Goal: Find specific page/section: Find specific page/section

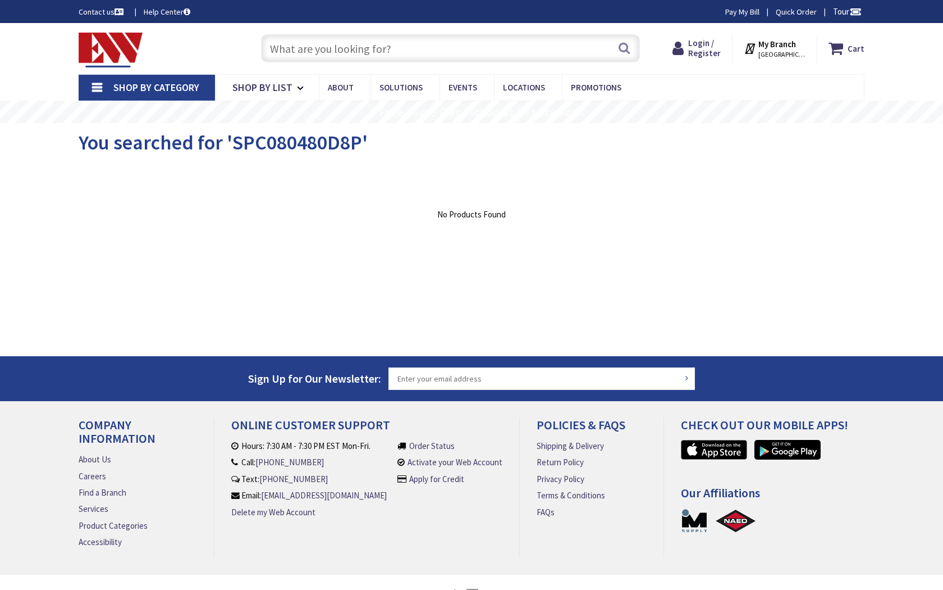
type input "Madison Square Park Reflecting Pool, 4-28 Madison Square N, New York, NY 10010,…"
